Goal: Navigation & Orientation: Find specific page/section

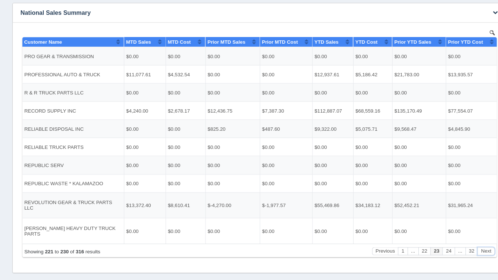
scroll to position [584, 0]
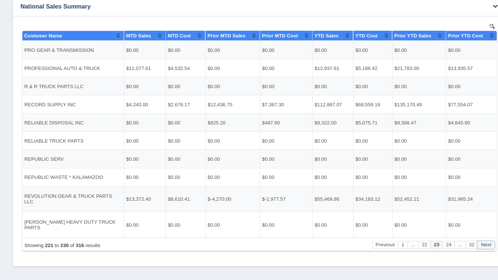
click at [468, 235] on button "Next" at bounding box center [467, 236] width 17 height 8
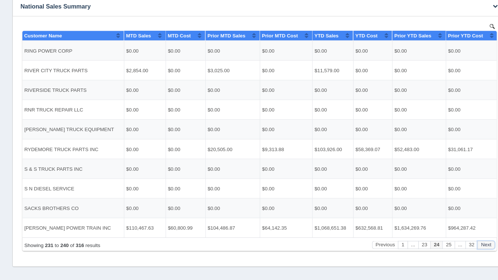
click at [468, 235] on button "Next" at bounding box center [467, 236] width 17 height 8
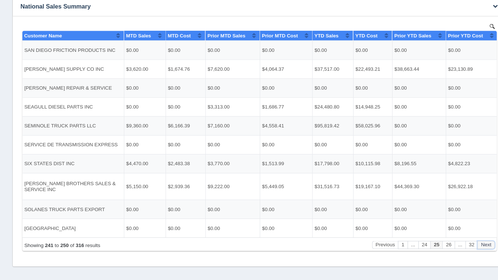
click at [468, 235] on button "Next" at bounding box center [467, 236] width 17 height 8
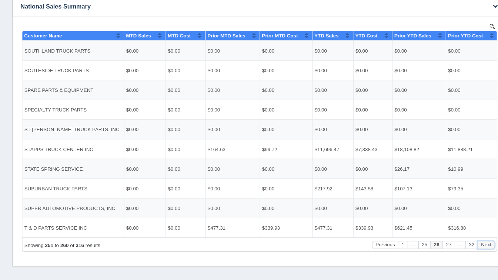
click at [468, 235] on button "Next" at bounding box center [467, 236] width 17 height 8
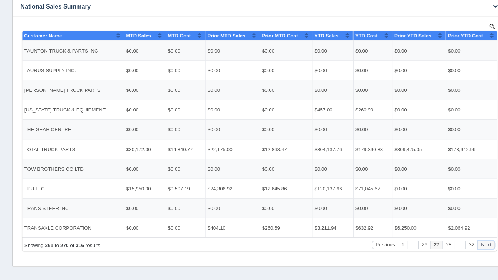
click at [468, 235] on button "Next" at bounding box center [467, 236] width 17 height 8
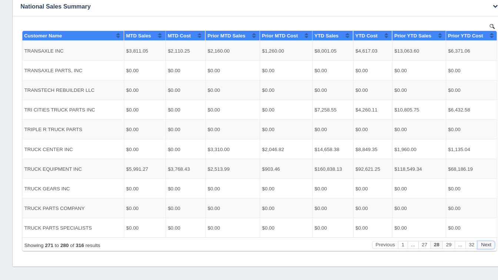
click at [468, 235] on button "Next" at bounding box center [467, 236] width 17 height 8
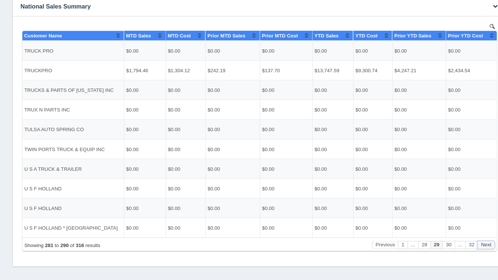
click at [468, 235] on button "Next" at bounding box center [467, 236] width 17 height 8
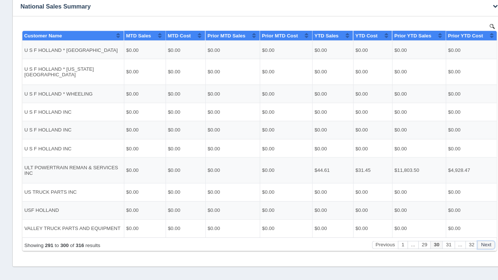
click at [468, 235] on button "Next" at bounding box center [467, 236] width 17 height 8
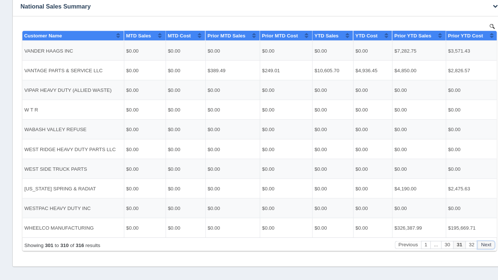
click at [468, 235] on button "Next" at bounding box center [467, 236] width 17 height 8
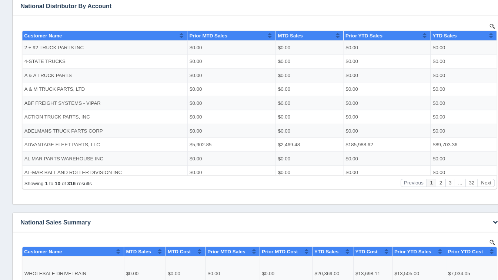
scroll to position [387, 0]
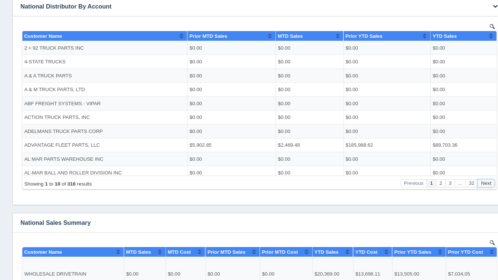
click at [465, 178] on button "Next" at bounding box center [467, 177] width 17 height 8
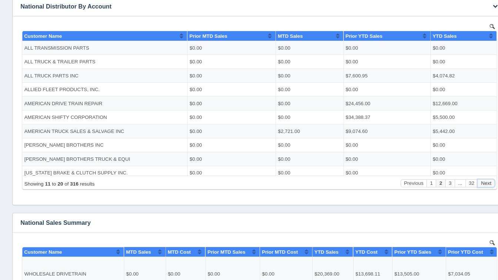
click at [465, 178] on button "Next" at bounding box center [467, 177] width 17 height 8
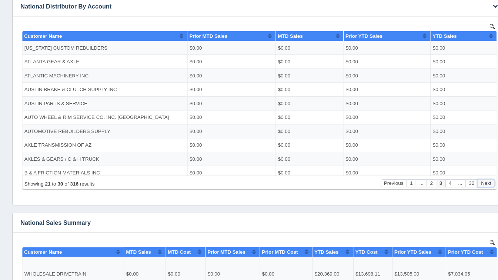
click at [465, 178] on button "Next" at bounding box center [467, 177] width 17 height 8
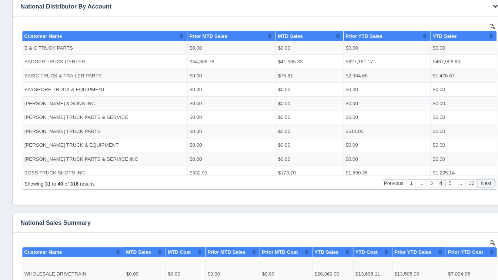
click at [465, 178] on button "Next" at bounding box center [467, 177] width 17 height 8
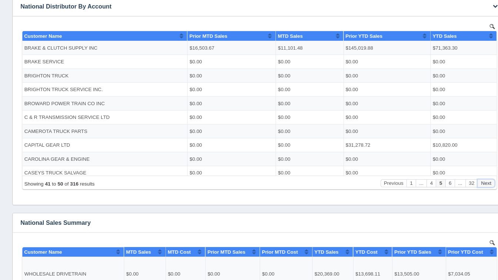
click at [465, 178] on button "Next" at bounding box center [467, 177] width 17 height 8
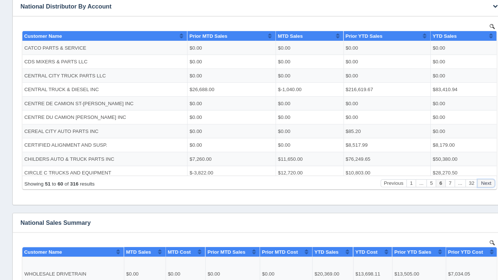
click at [465, 178] on button "Next" at bounding box center [467, 177] width 17 height 8
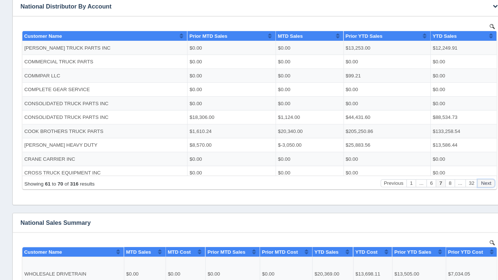
click at [465, 178] on button "Next" at bounding box center [467, 177] width 17 height 8
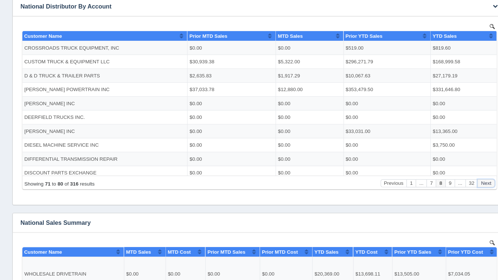
click at [465, 178] on button "Next" at bounding box center [467, 177] width 17 height 8
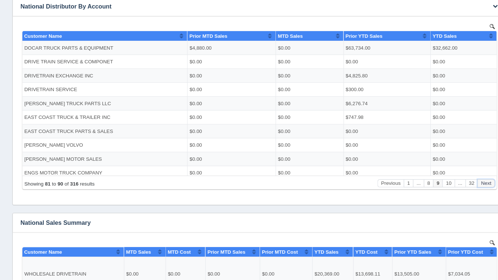
click at [465, 178] on button "Next" at bounding box center [467, 177] width 17 height 8
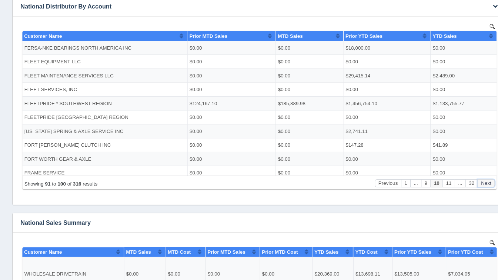
click at [465, 178] on button "Next" at bounding box center [467, 177] width 17 height 8
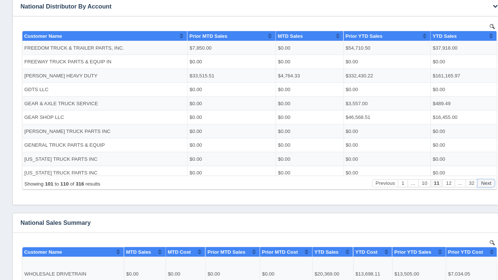
click at [465, 178] on button "Next" at bounding box center [467, 177] width 17 height 8
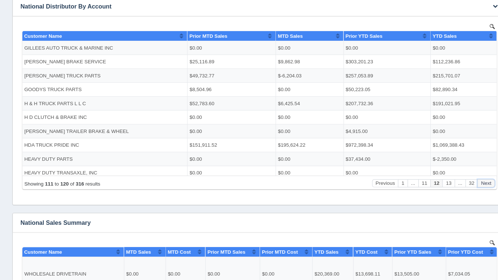
click at [465, 178] on button "Next" at bounding box center [467, 177] width 17 height 8
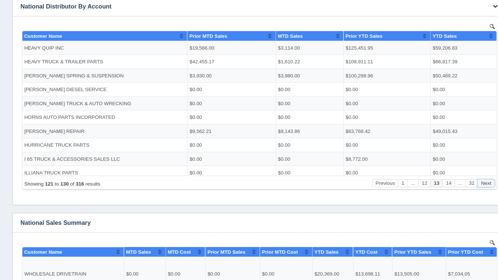
click at [465, 178] on button "Next" at bounding box center [467, 177] width 17 height 8
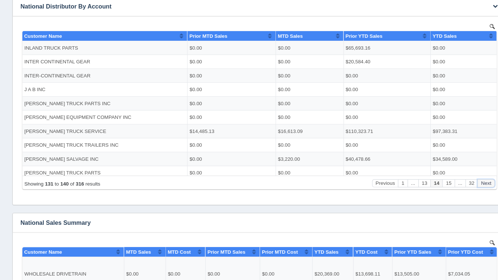
click at [465, 178] on button "Next" at bounding box center [467, 177] width 17 height 8
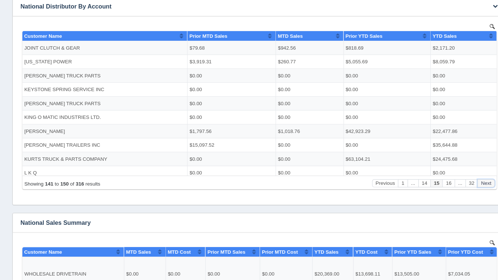
click at [465, 178] on button "Next" at bounding box center [467, 177] width 17 height 8
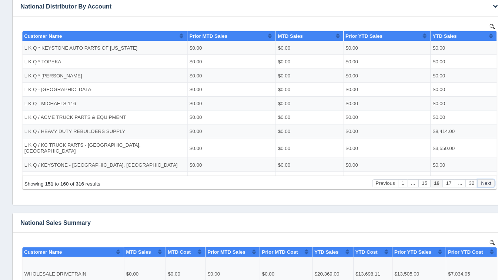
click at [465, 178] on button "Next" at bounding box center [467, 177] width 17 height 8
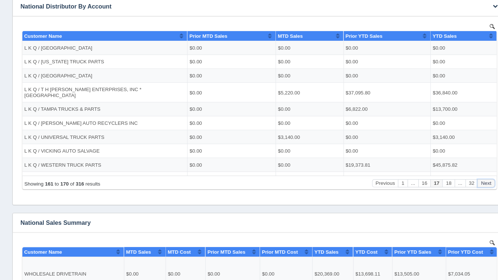
click at [465, 178] on button "Next" at bounding box center [467, 177] width 17 height 8
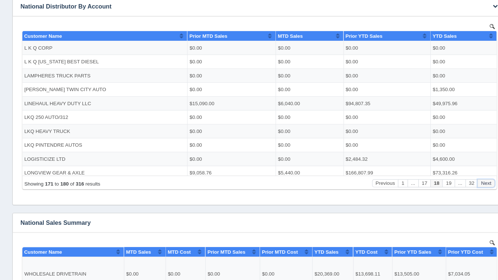
click at [465, 178] on button "Next" at bounding box center [467, 177] width 17 height 8
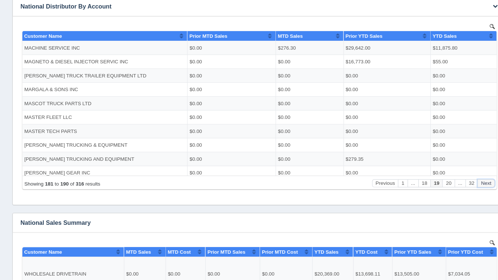
click at [465, 178] on button "Next" at bounding box center [467, 177] width 17 height 8
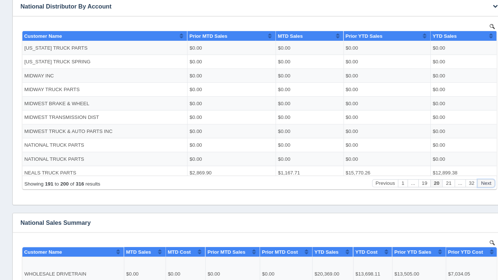
click at [465, 178] on button "Next" at bounding box center [467, 177] width 17 height 8
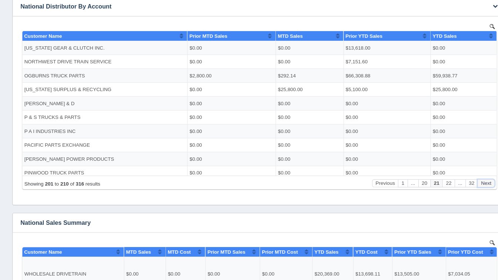
click at [465, 178] on button "Next" at bounding box center [467, 177] width 17 height 8
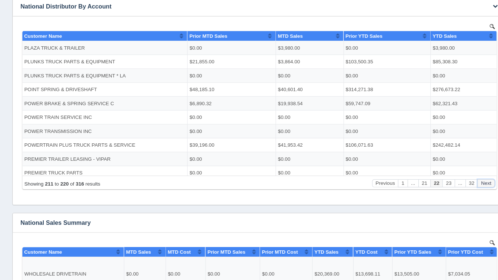
click at [465, 178] on button "Next" at bounding box center [467, 177] width 17 height 8
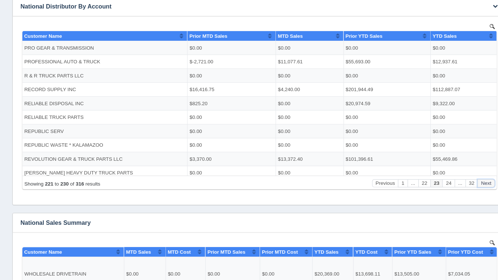
click at [465, 177] on button "Next" at bounding box center [467, 177] width 17 height 8
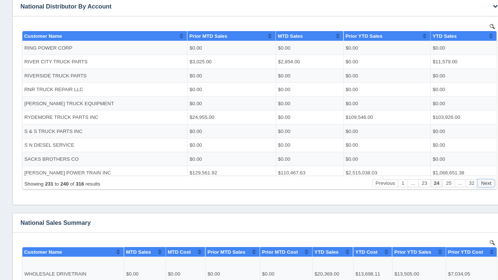
click at [465, 177] on button "Next" at bounding box center [467, 177] width 17 height 8
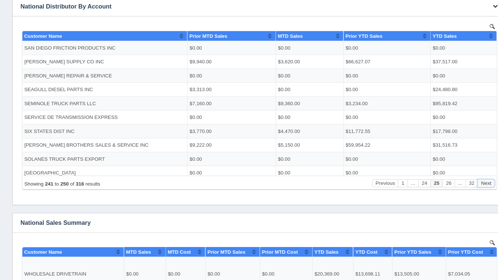
click at [465, 177] on button "Next" at bounding box center [467, 177] width 17 height 8
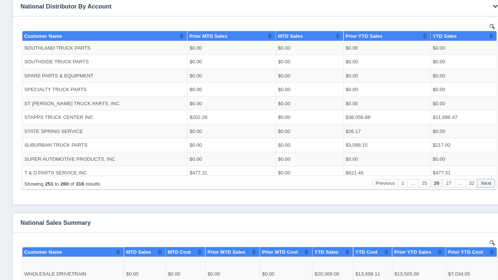
click at [465, 177] on button "Next" at bounding box center [467, 177] width 17 height 8
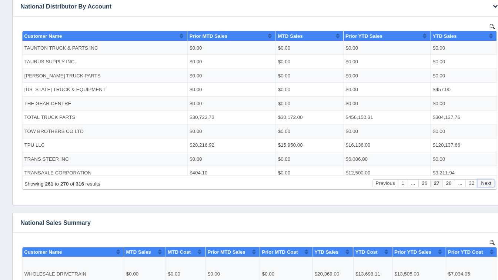
click at [465, 177] on button "Next" at bounding box center [467, 177] width 17 height 8
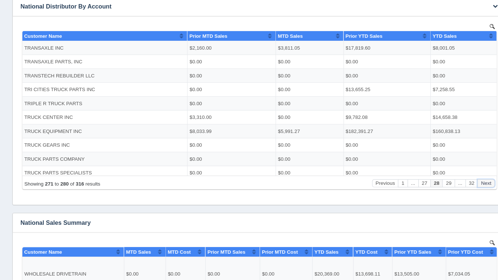
click at [465, 177] on button "Next" at bounding box center [467, 177] width 17 height 8
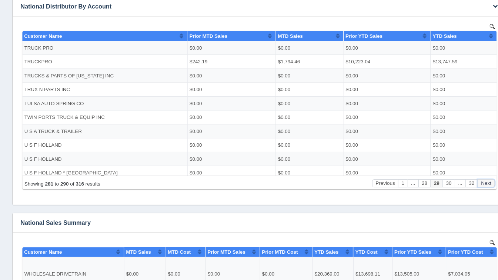
click at [465, 177] on button "Next" at bounding box center [467, 177] width 17 height 8
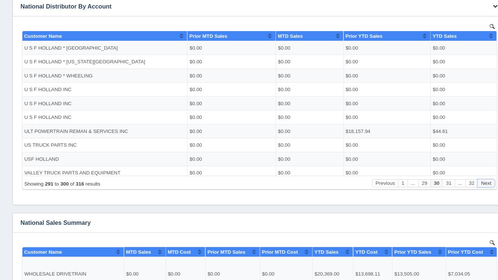
click at [465, 177] on button "Next" at bounding box center [467, 177] width 17 height 8
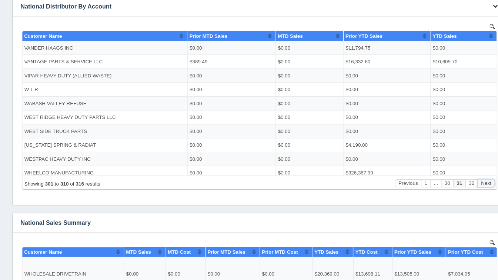
click at [465, 177] on button "Next" at bounding box center [467, 177] width 17 height 8
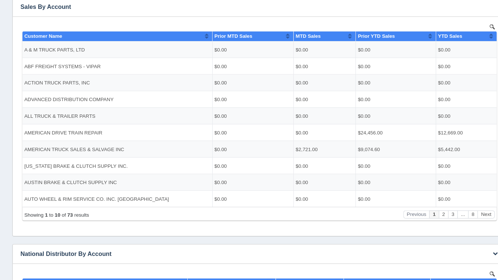
scroll to position [145, 0]
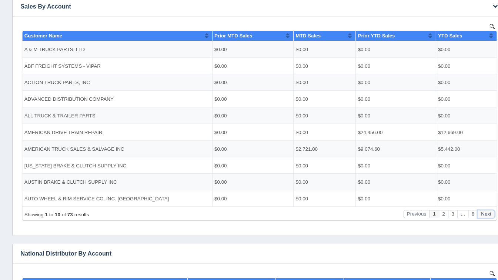
click at [468, 204] on button "Next" at bounding box center [467, 206] width 17 height 8
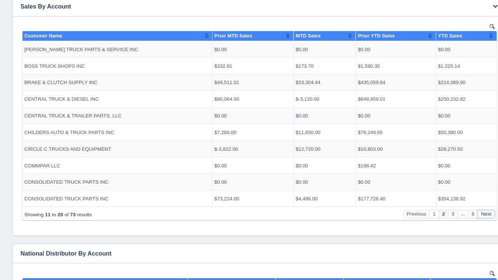
click at [468, 204] on button "Next" at bounding box center [467, 206] width 17 height 8
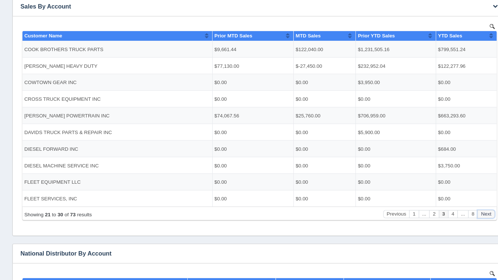
click at [468, 204] on button "Next" at bounding box center [467, 206] width 17 height 8
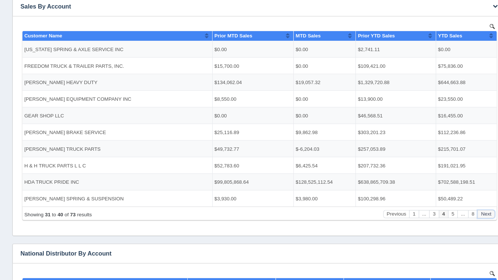
click at [468, 204] on button "Next" at bounding box center [467, 206] width 17 height 8
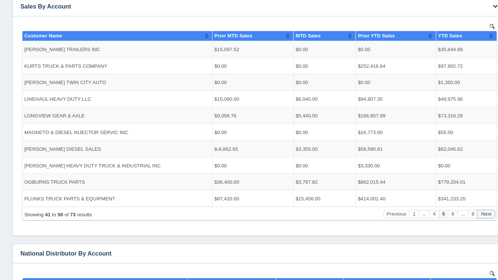
click at [468, 204] on button "Next" at bounding box center [467, 206] width 17 height 8
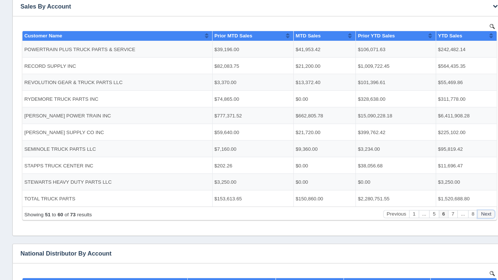
click at [468, 204] on button "Next" at bounding box center [467, 206] width 17 height 8
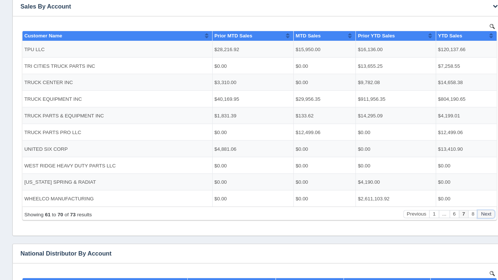
click at [468, 204] on button "Next" at bounding box center [467, 206] width 17 height 8
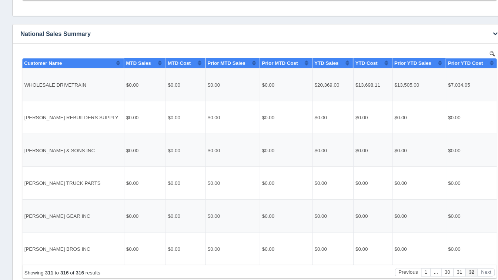
scroll to position [612, 0]
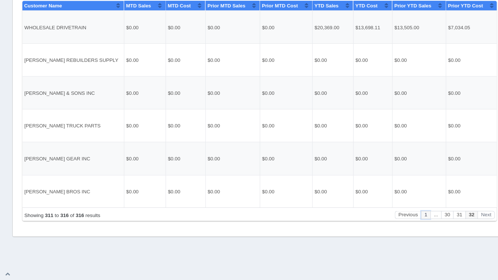
click at [409, 206] on button "1" at bounding box center [409, 206] width 9 height 8
